Goal: Task Accomplishment & Management: Complete application form

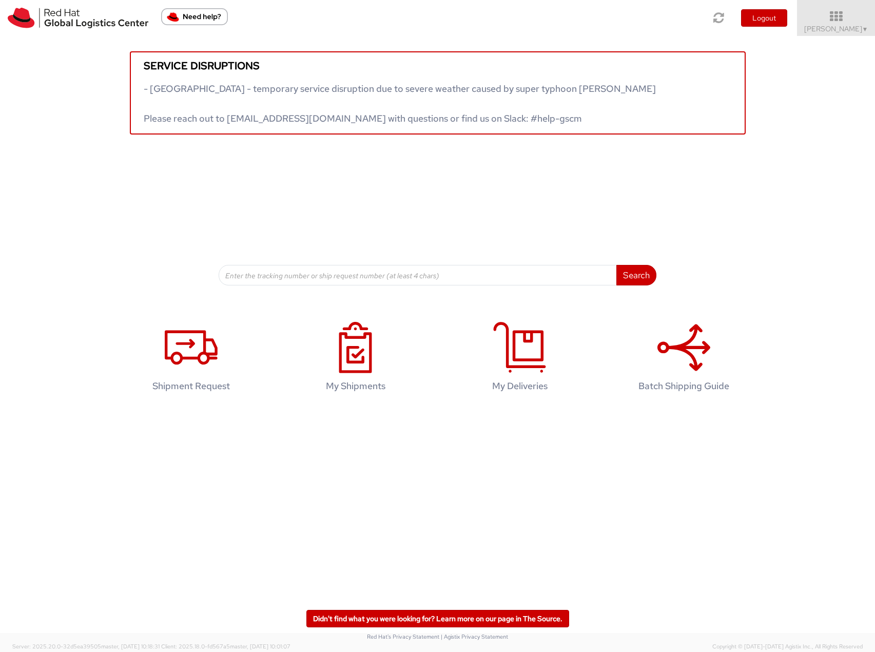
drag, startPoint x: 835, startPoint y: 21, endPoint x: 840, endPoint y: 53, distance: 32.7
click at [553, 21] on icon at bounding box center [836, 16] width 78 height 12
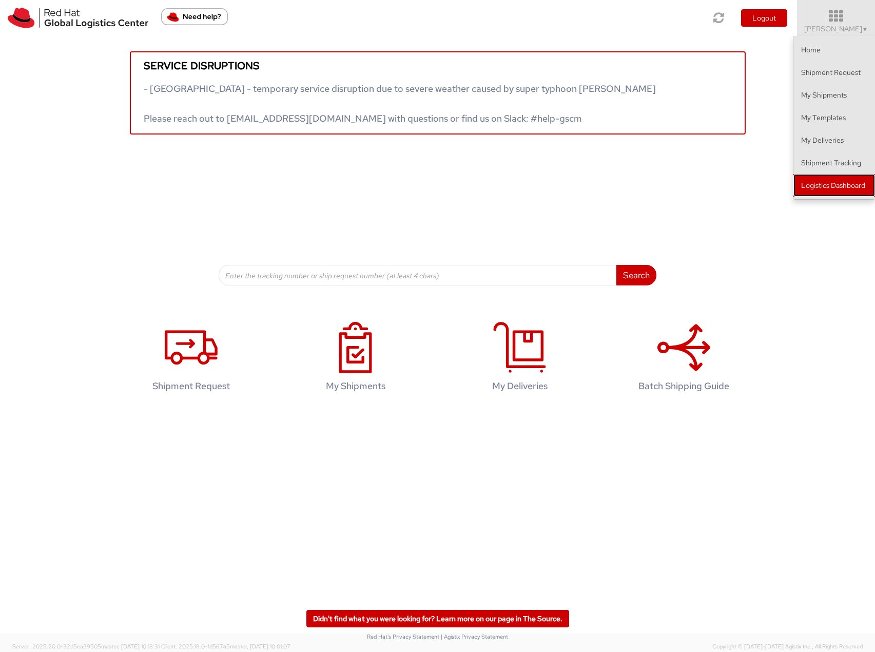
click at [553, 180] on link "Logistics Dashboard" at bounding box center [834, 185] width 82 height 23
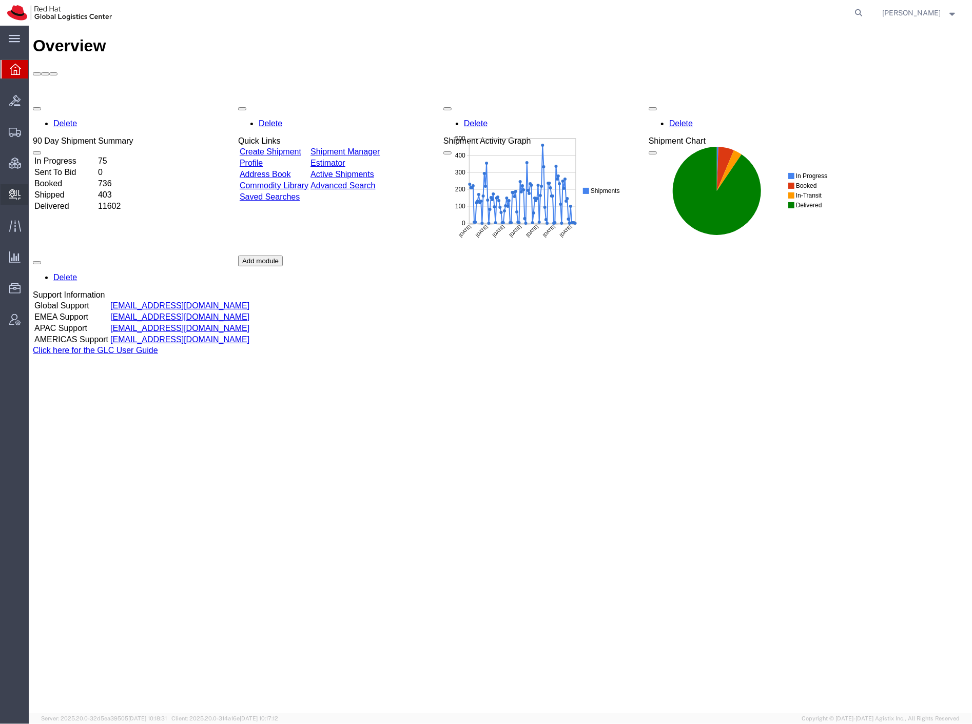
click at [0, 0] on span "Create Delivery" at bounding box center [0, 0] width 0 height 0
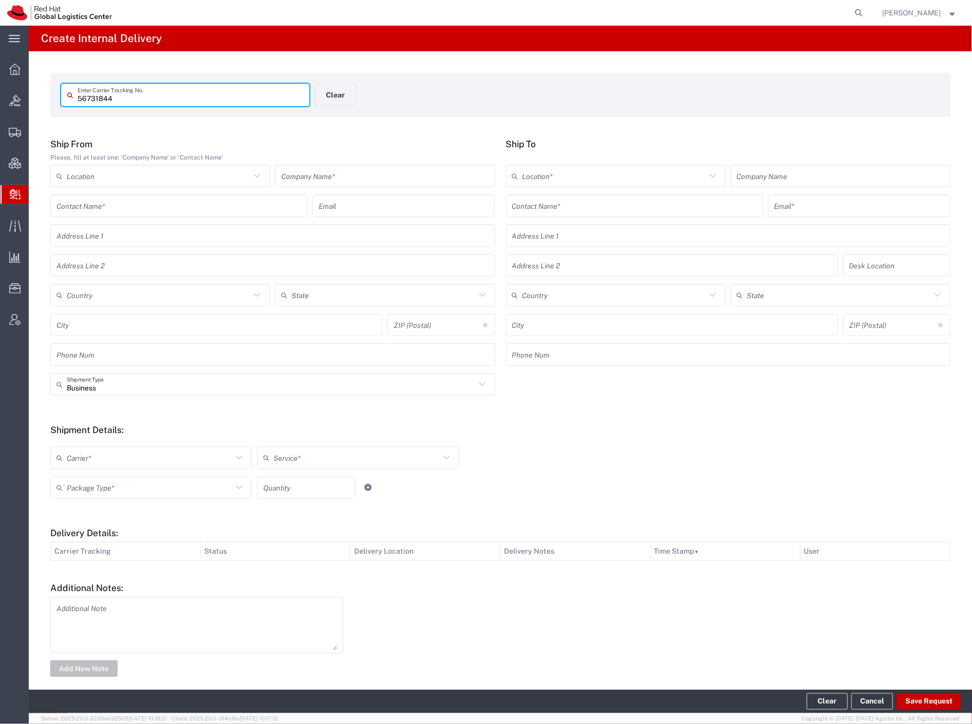
type input "56731844"
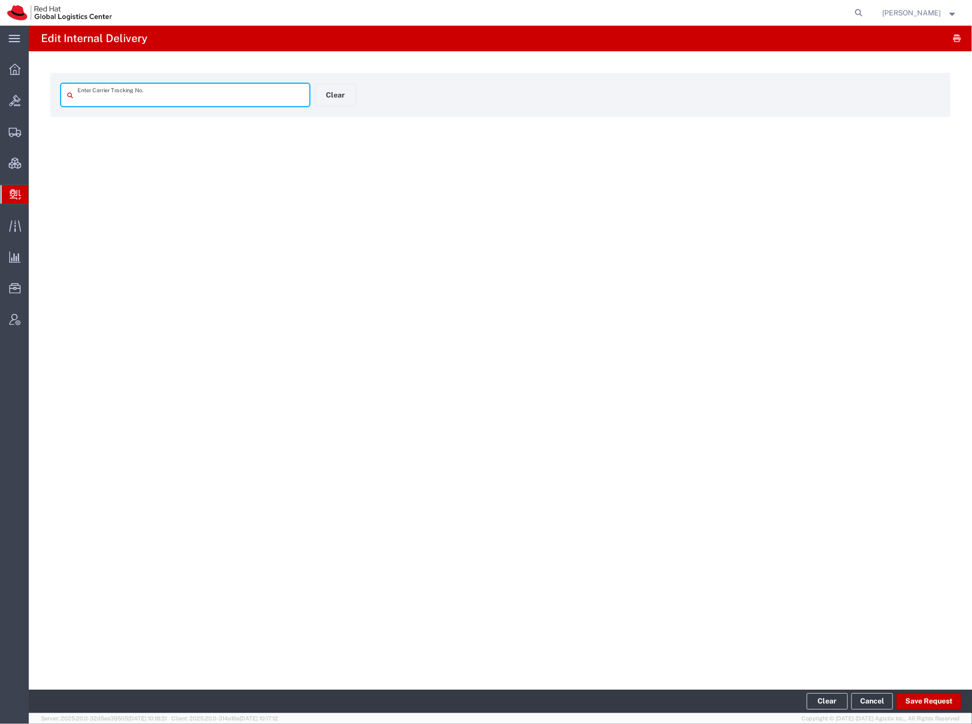
type input "56731844"
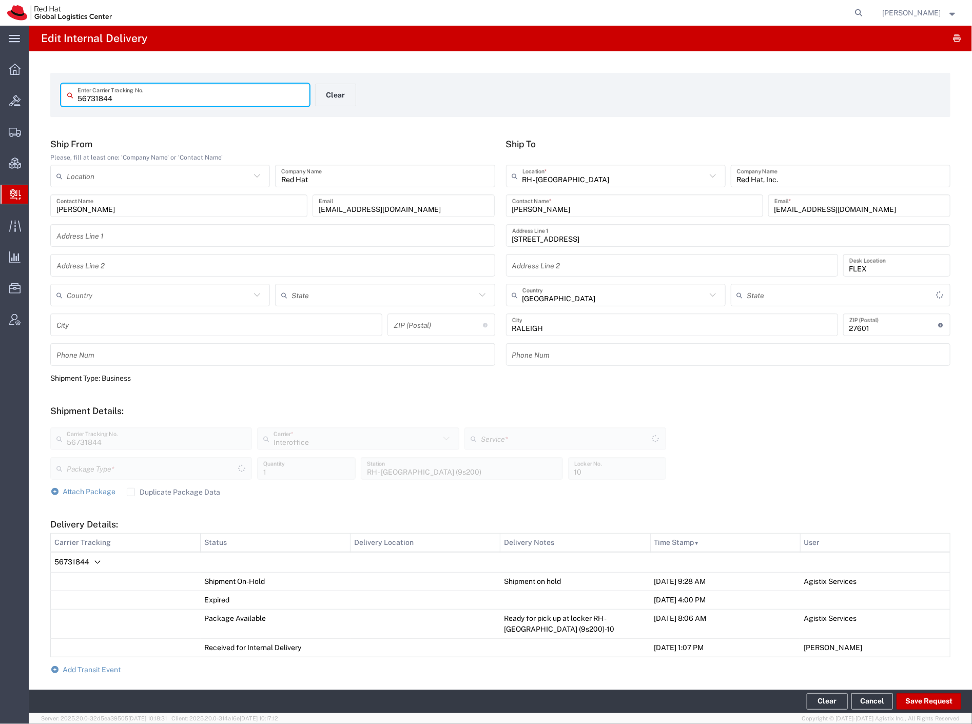
type input "North Carolina"
type input "Your Packaging"
type input "IO_Ground"
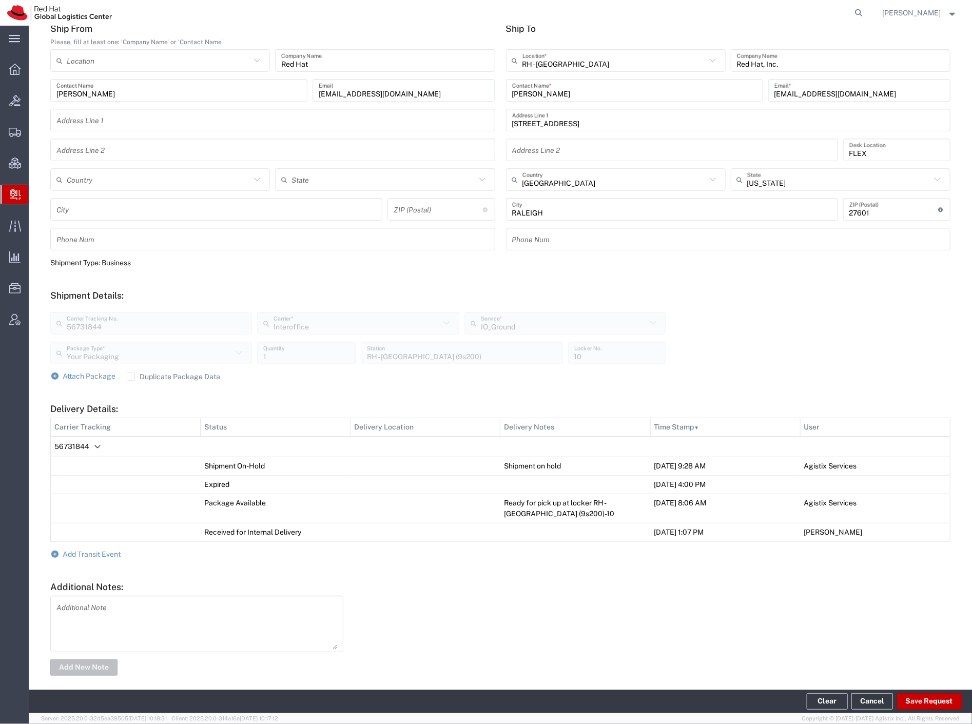
scroll to position [125, 0]
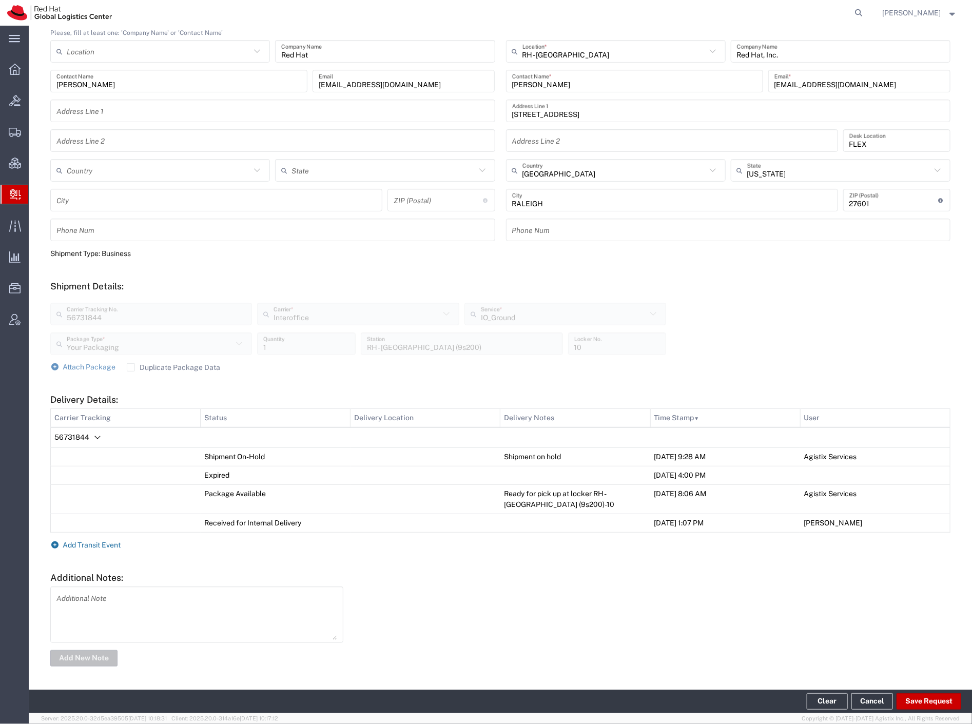
click at [94, 541] on span "Add Transit Event" at bounding box center [92, 545] width 58 height 8
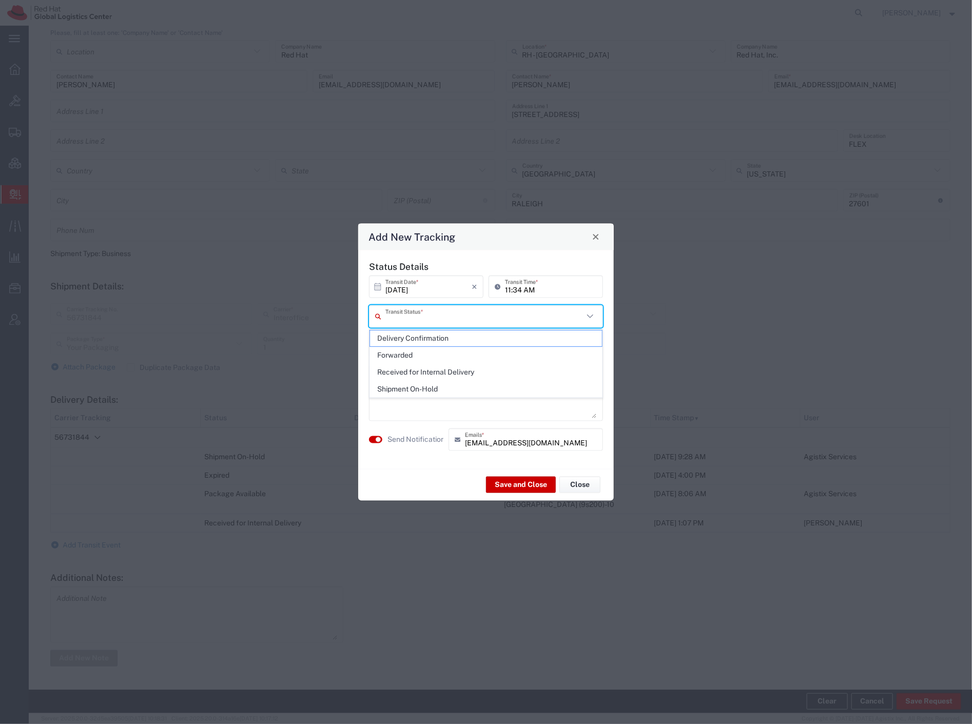
click at [484, 320] on input "text" at bounding box center [484, 316] width 198 height 18
click at [479, 336] on span "Delivery Confirmation" at bounding box center [486, 338] width 232 height 16
type input "Delivery Confirmation"
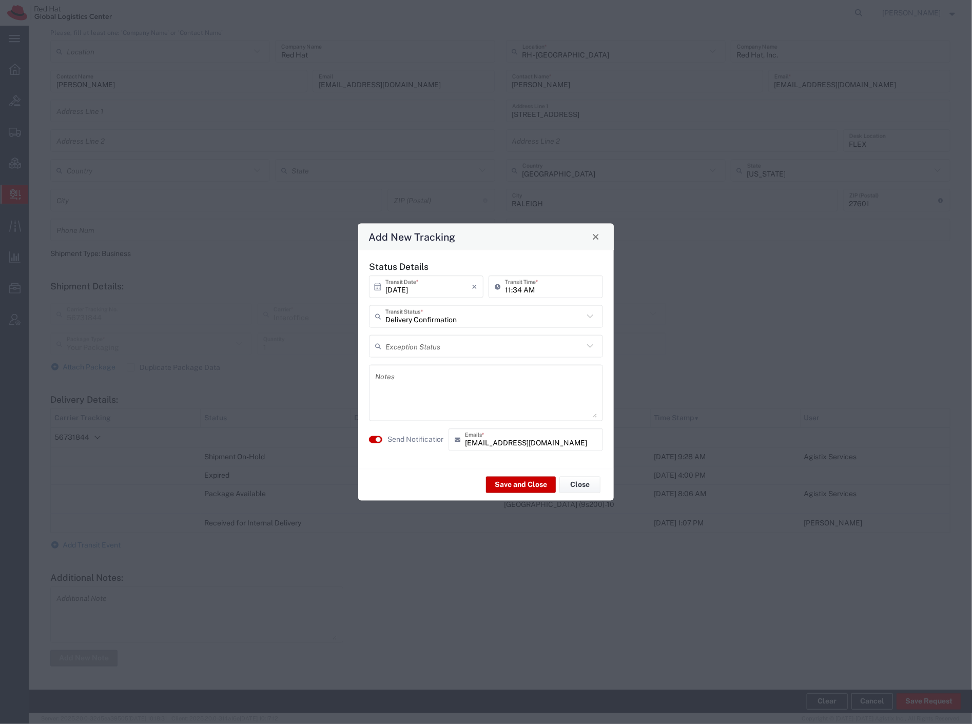
click at [376, 434] on agx-switch-control "Send Notification" at bounding box center [406, 439] width 80 height 23
click at [377, 438] on small "button" at bounding box center [378, 439] width 5 height 5
click at [535, 488] on button "Save and Close" at bounding box center [521, 485] width 70 height 16
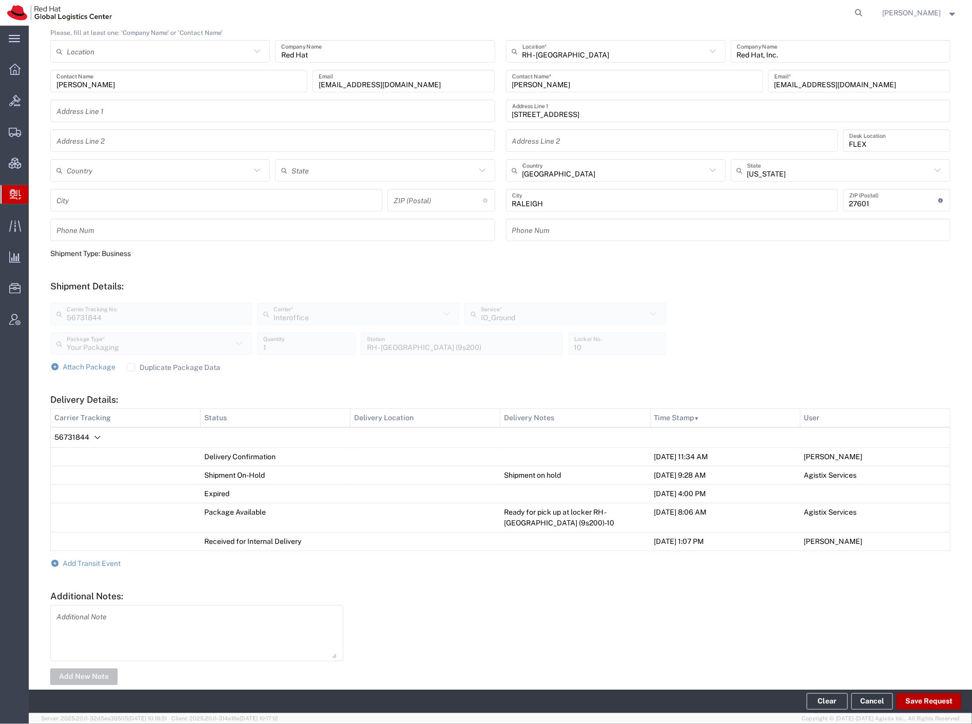
click at [920, 699] on button "Save Request" at bounding box center [928, 701] width 65 height 16
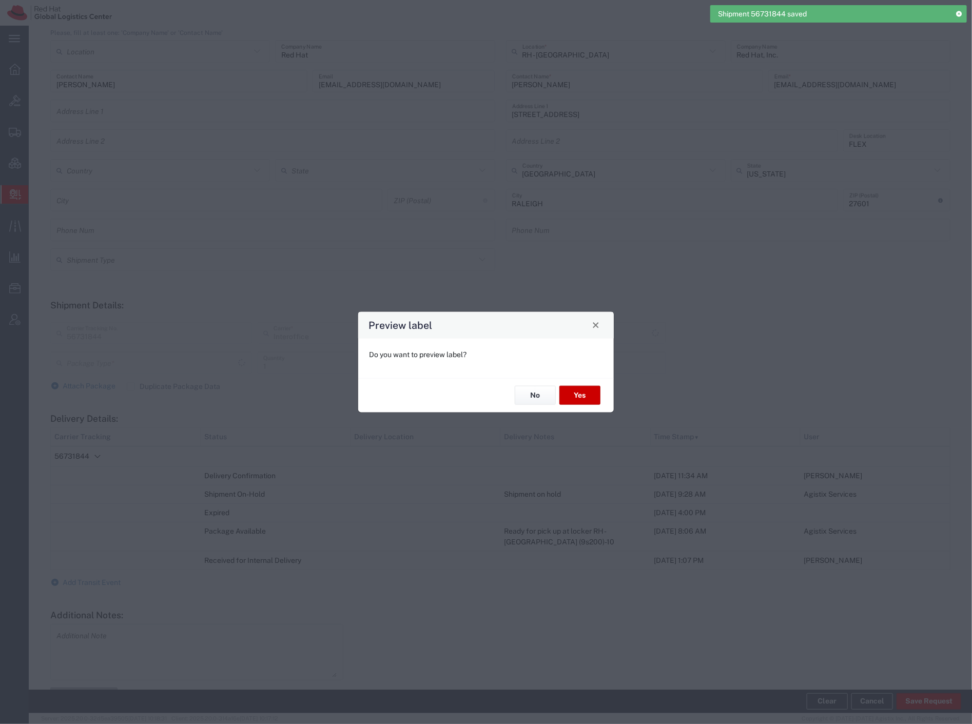
type input "IO_Ground"
type input "Your Packaging"
click at [535, 404] on div "No Yes" at bounding box center [486, 395] width 256 height 34
click at [512, 375] on div "Do you want to preview label?" at bounding box center [486, 358] width 256 height 40
click at [533, 391] on button "No" at bounding box center [535, 395] width 41 height 19
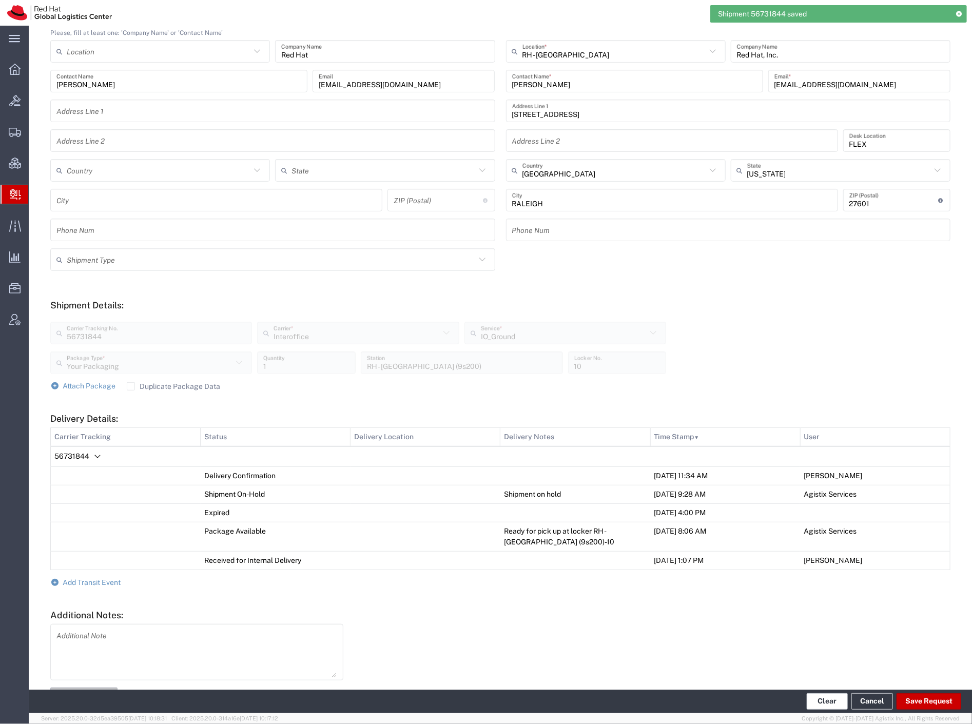
click at [814, 694] on button "Clear" at bounding box center [827, 701] width 41 height 16
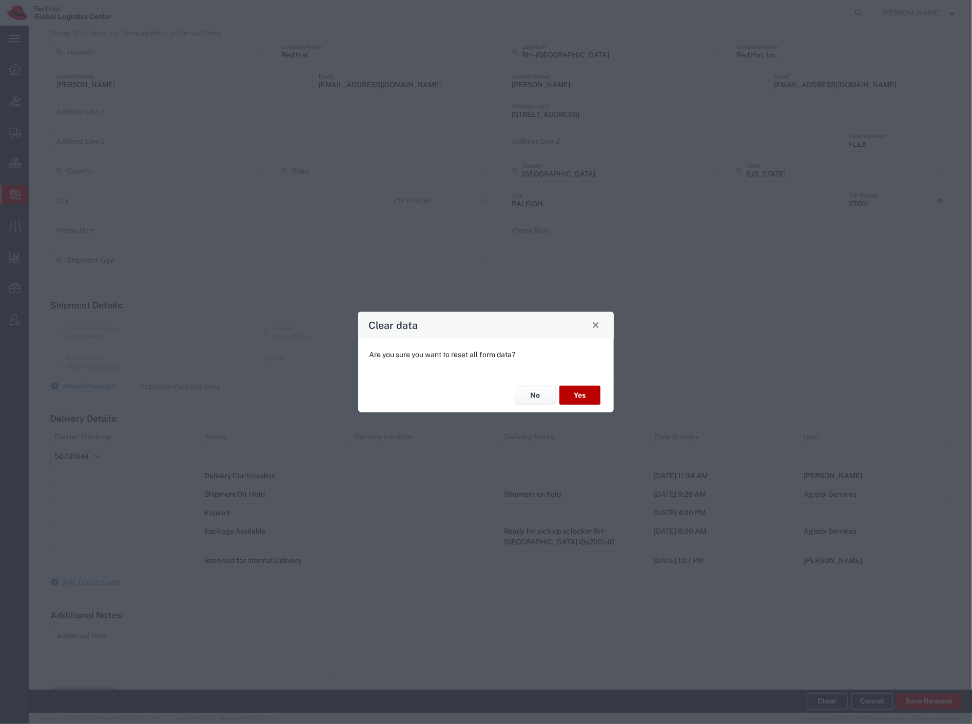
click at [590, 393] on button "Yes" at bounding box center [579, 395] width 41 height 19
